Goal: Information Seeking & Learning: Learn about a topic

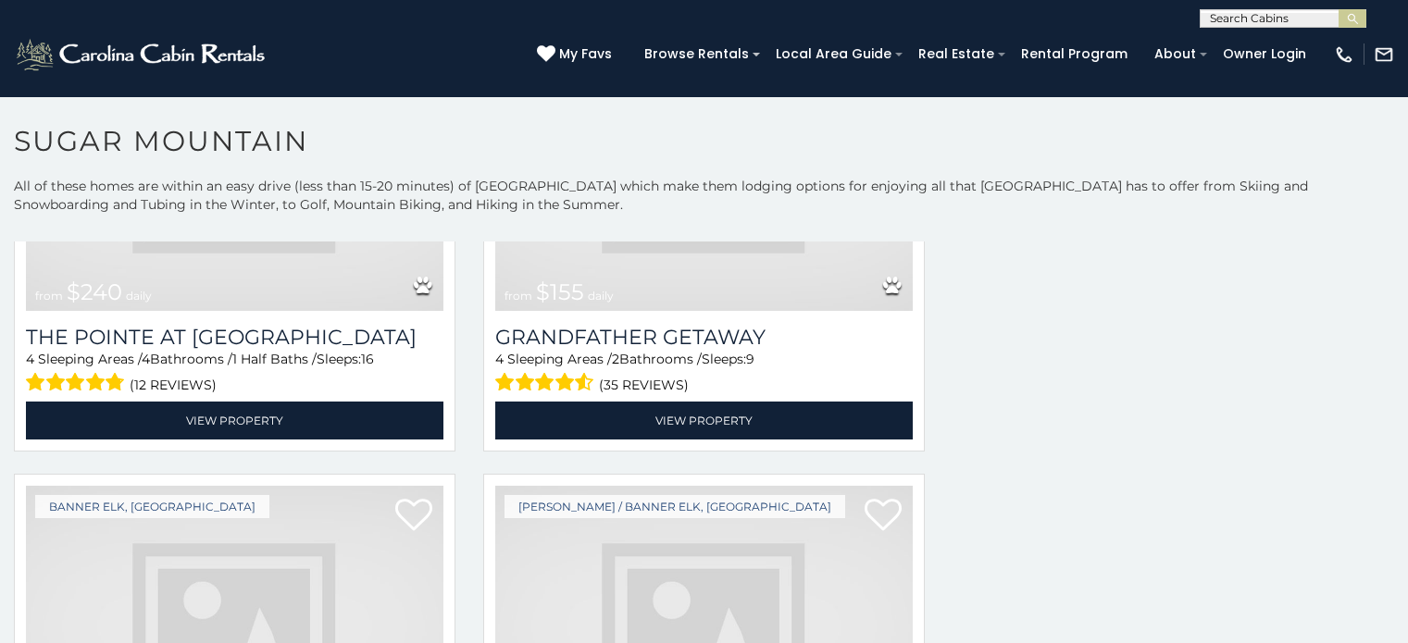
scroll to position [4342, 0]
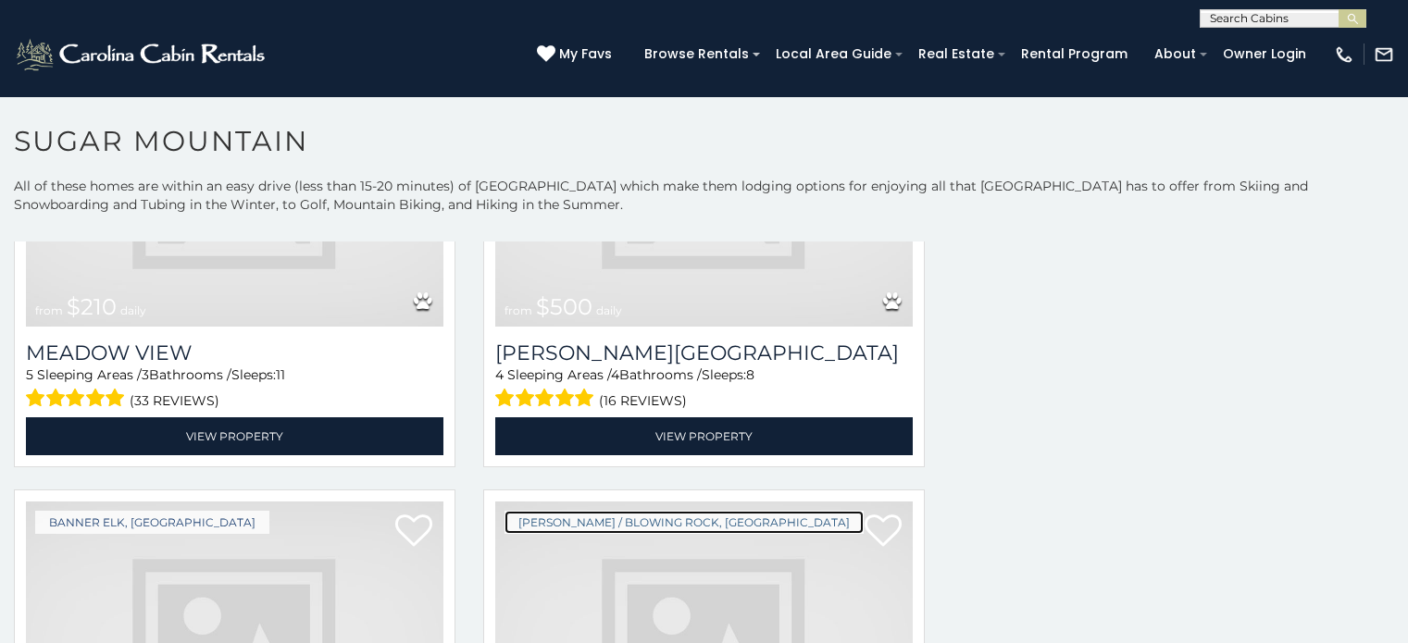
click at [529, 511] on link "[PERSON_NAME] / Blowing Rock, [GEOGRAPHIC_DATA]" at bounding box center [684, 522] width 359 height 23
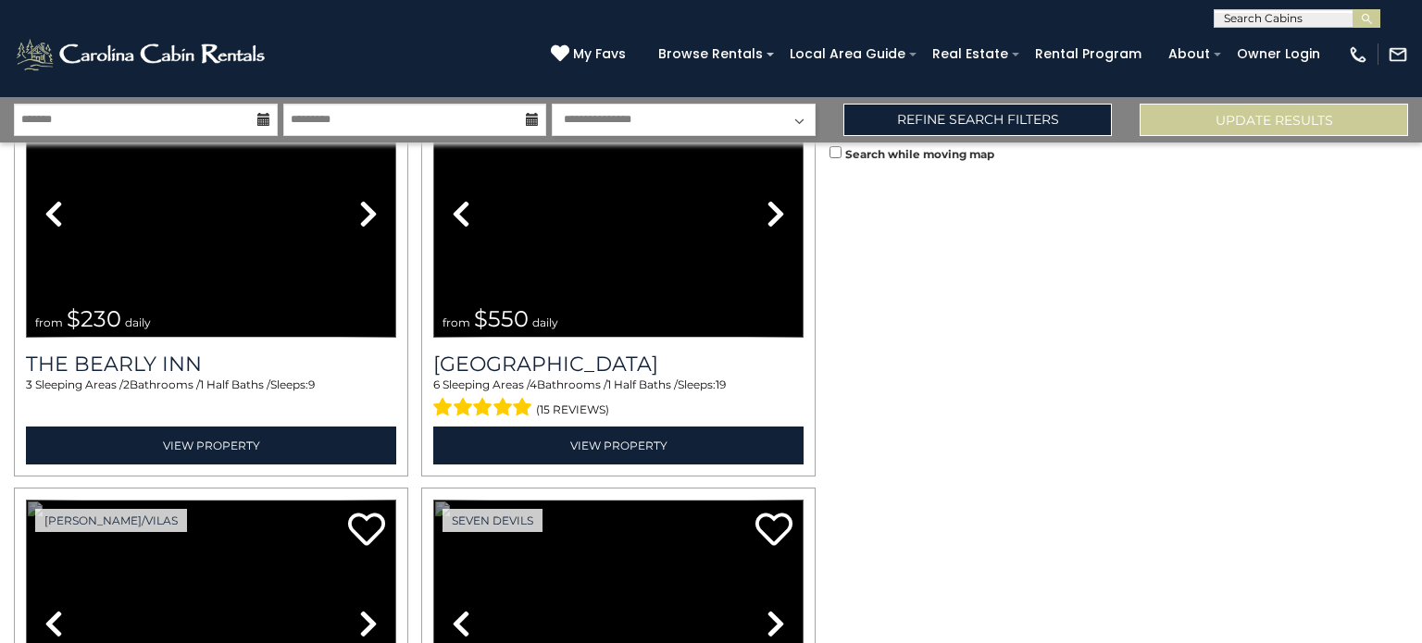
scroll to position [1851, 0]
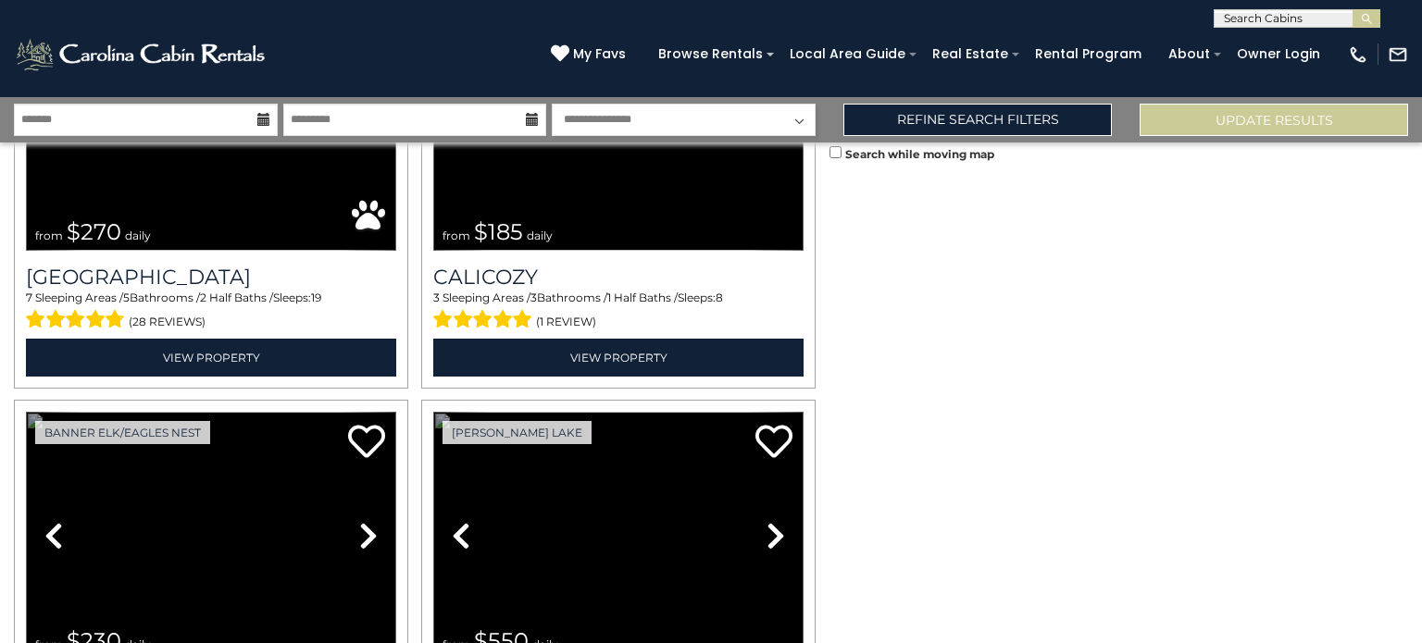
click at [433, 412] on link "Previous" at bounding box center [461, 536] width 56 height 248
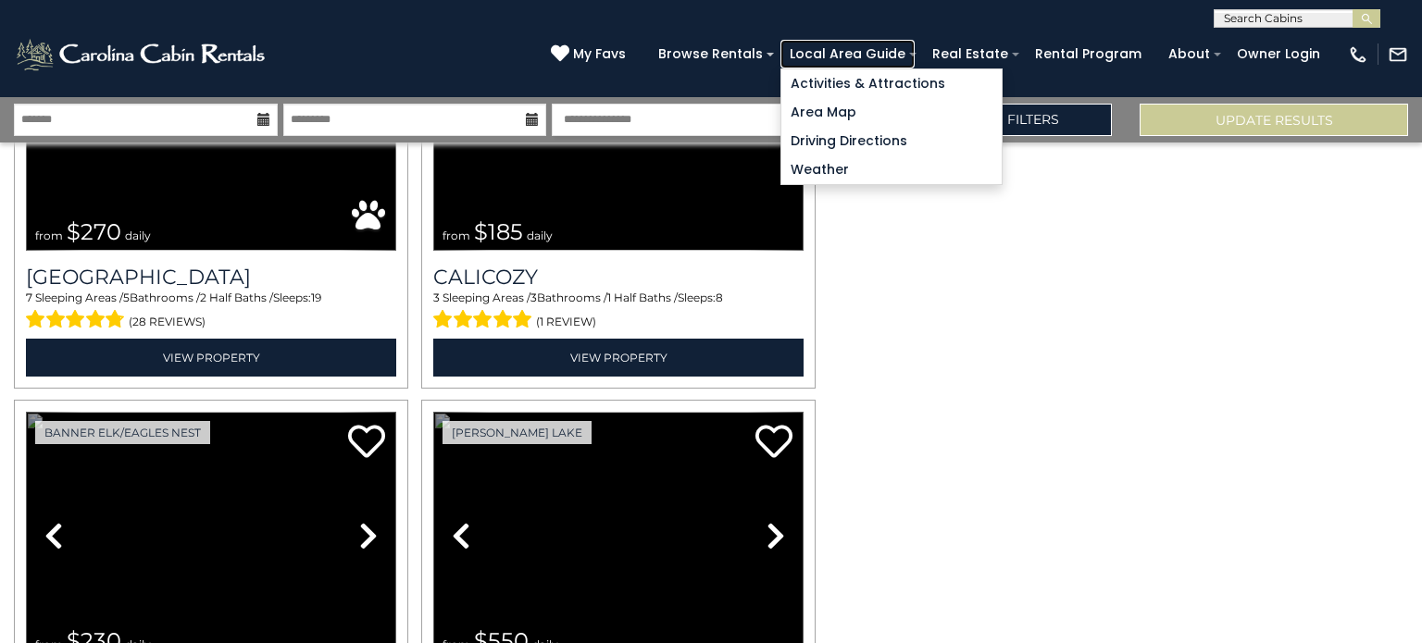
click at [915, 45] on link "Local Area Guide" at bounding box center [847, 54] width 134 height 29
